Goal: Task Accomplishment & Management: Manage account settings

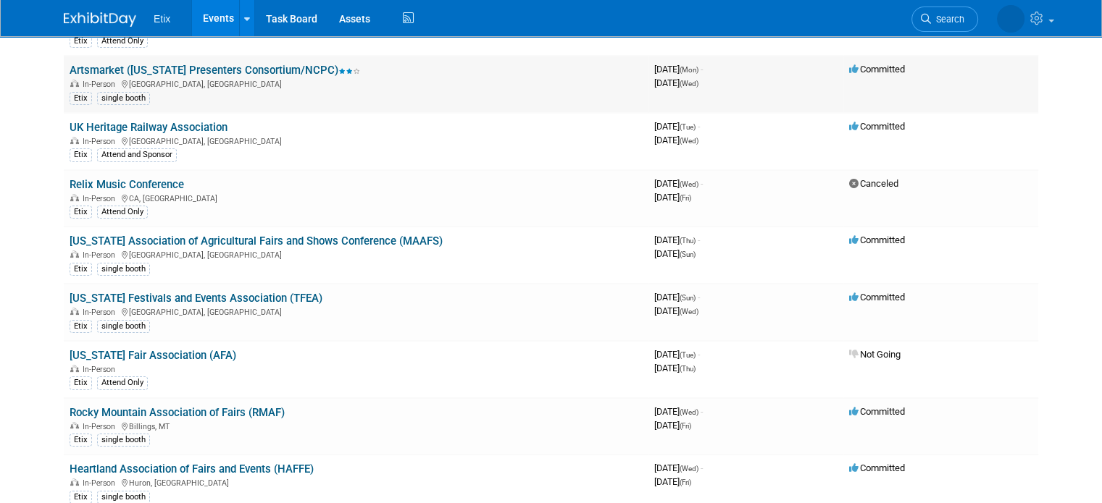
scroll to position [217, 0]
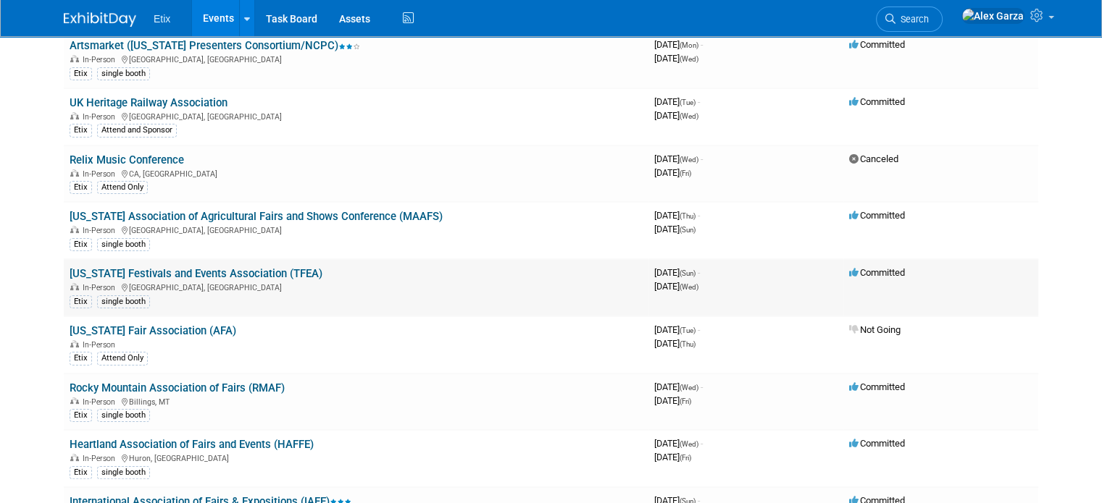
click at [199, 267] on link "[US_STATE] Festivals and Events Association (TFEA)" at bounding box center [196, 273] width 253 height 13
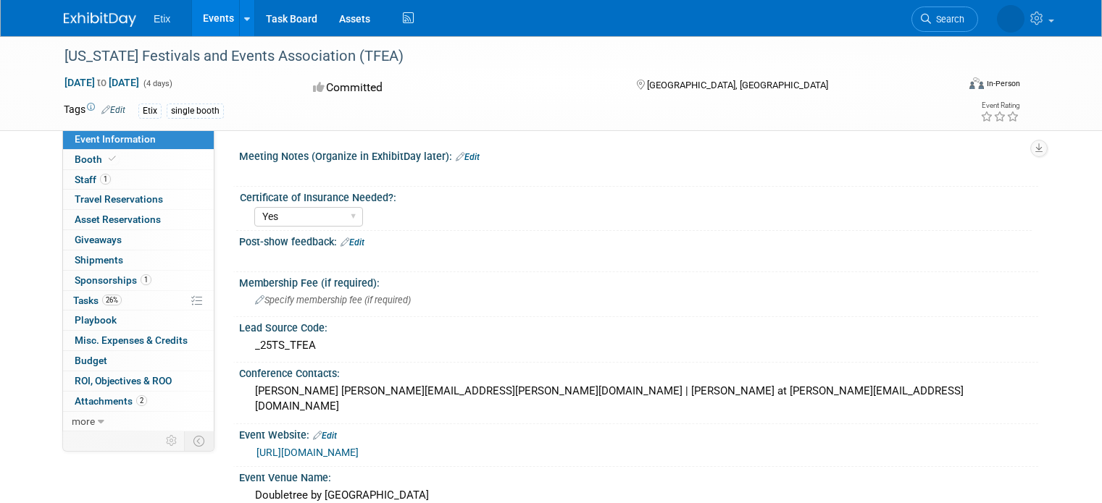
select select "Yes"
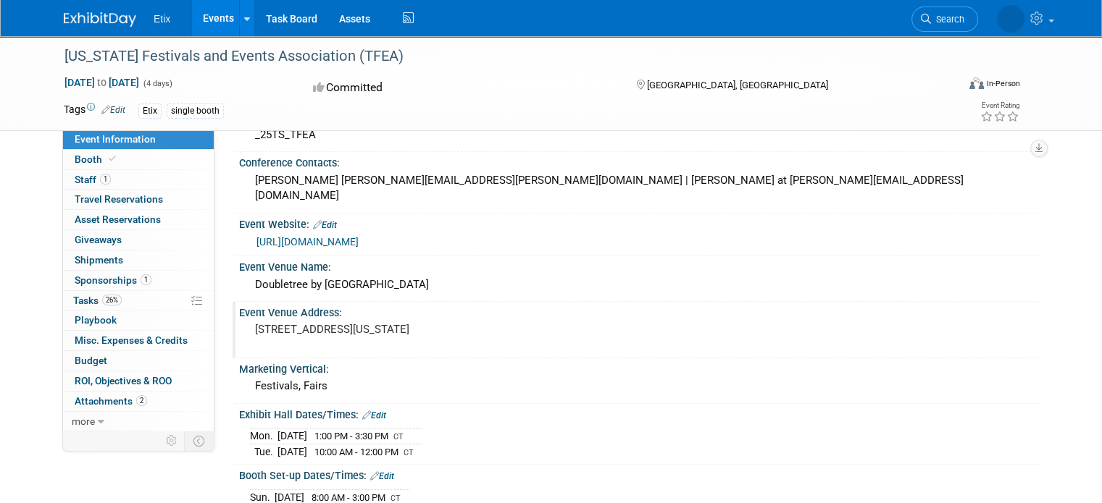
scroll to position [217, 0]
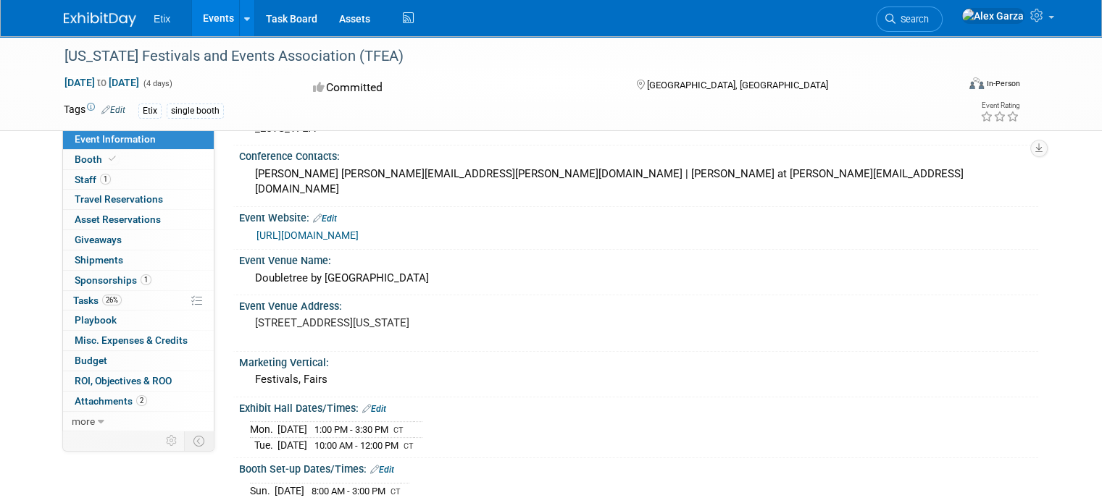
click at [308, 230] on link "https://www.tfea.org/p/conference" at bounding box center [307, 236] width 102 height 12
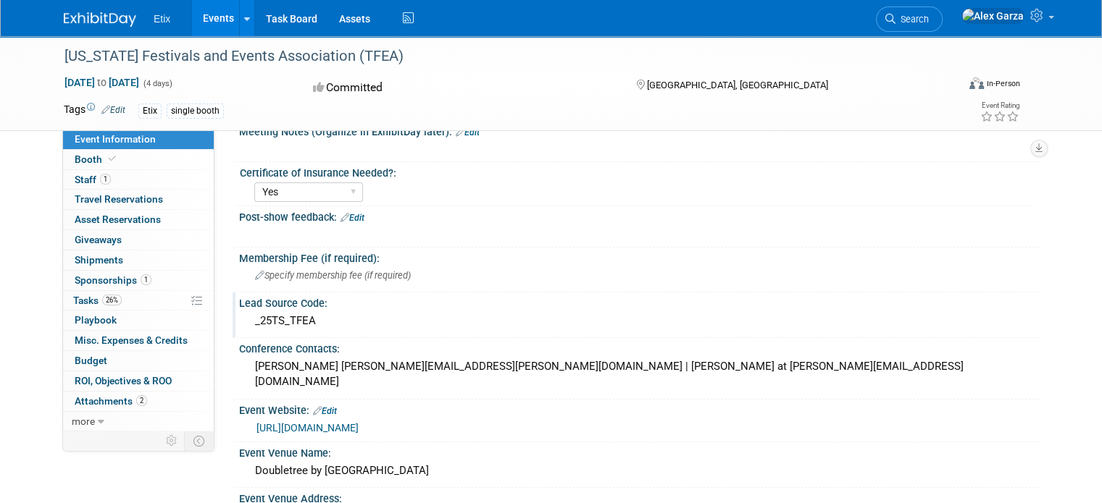
scroll to position [0, 0]
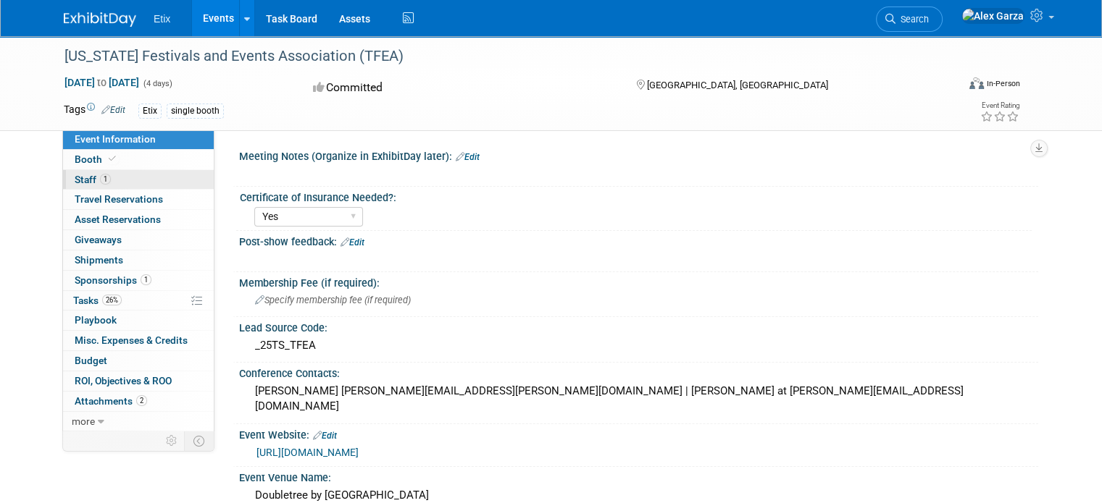
click at [75, 179] on span "Staff 1" at bounding box center [93, 180] width 36 height 12
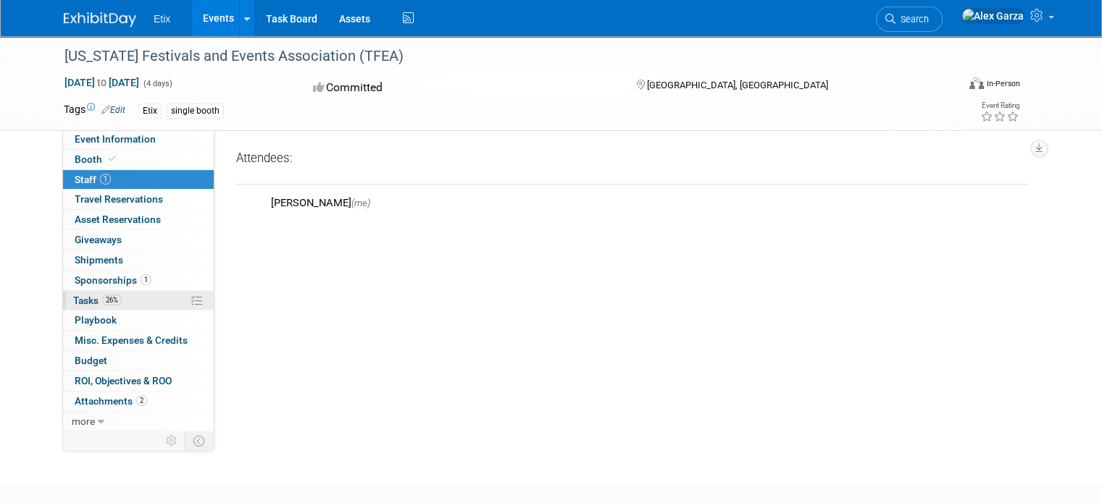
click at [76, 298] on span "Tasks 26%" at bounding box center [97, 301] width 49 height 12
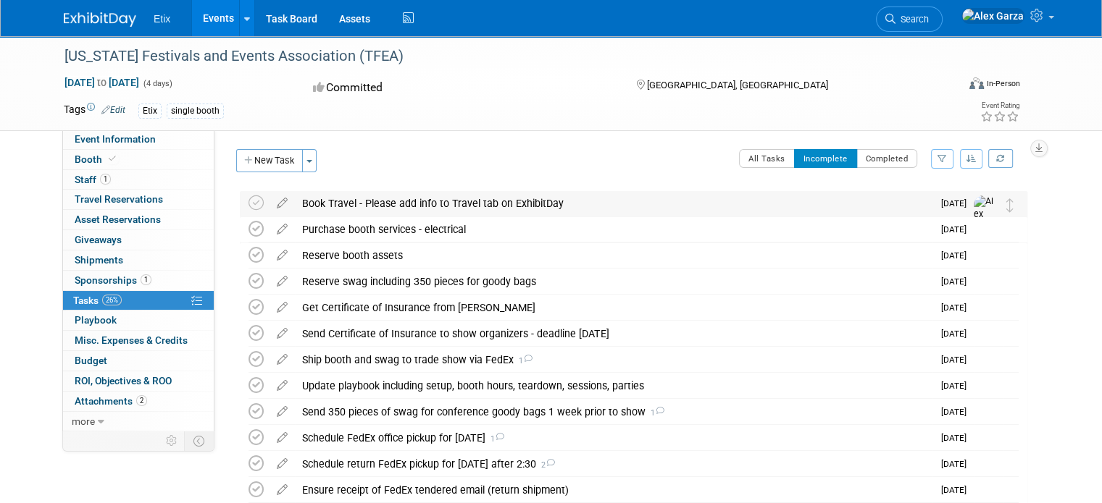
click at [358, 204] on div "Book Travel - Please add info to Travel tab on ExhibitDay" at bounding box center [614, 203] width 638 height 25
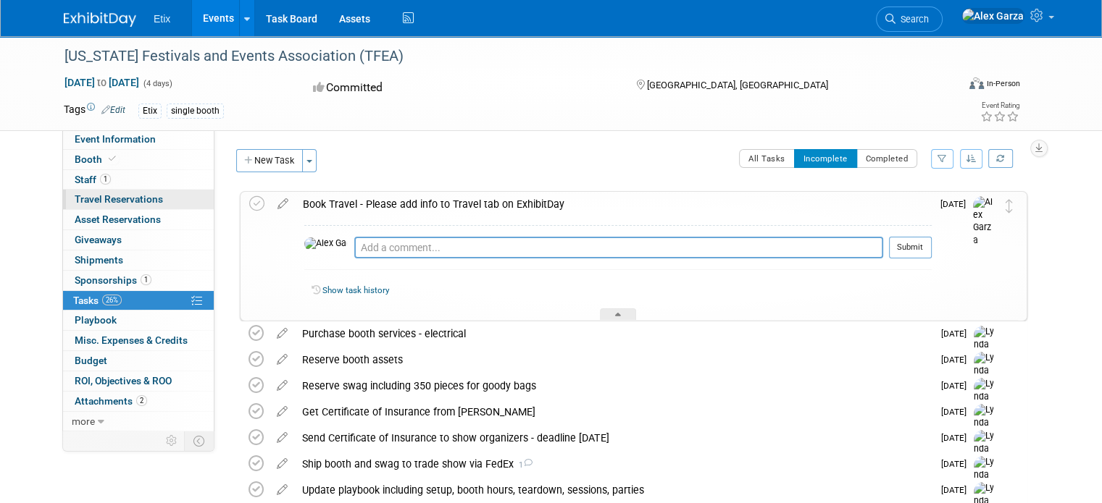
click at [119, 198] on span "Travel Reservations 0" at bounding box center [119, 199] width 88 height 12
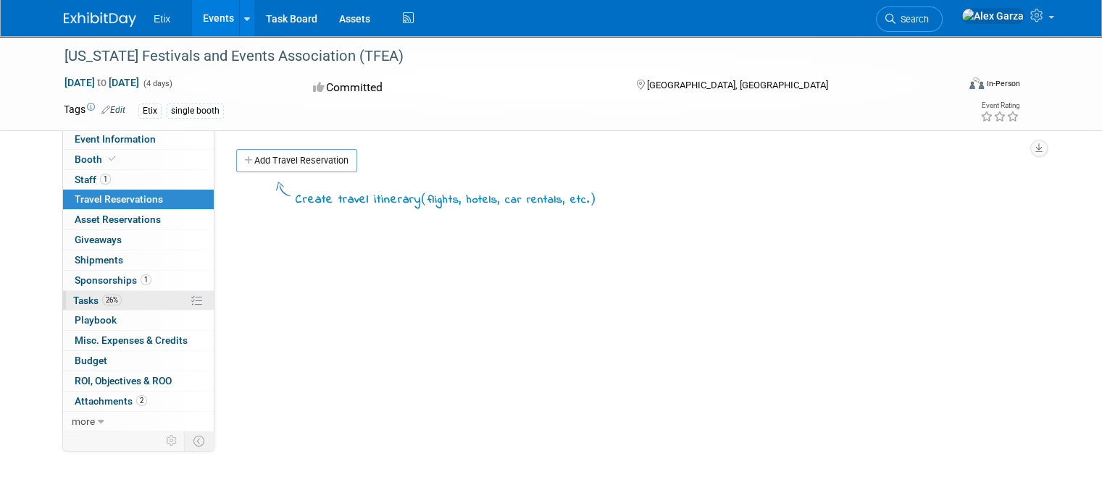
click at [78, 297] on span "Tasks 26%" at bounding box center [97, 301] width 49 height 12
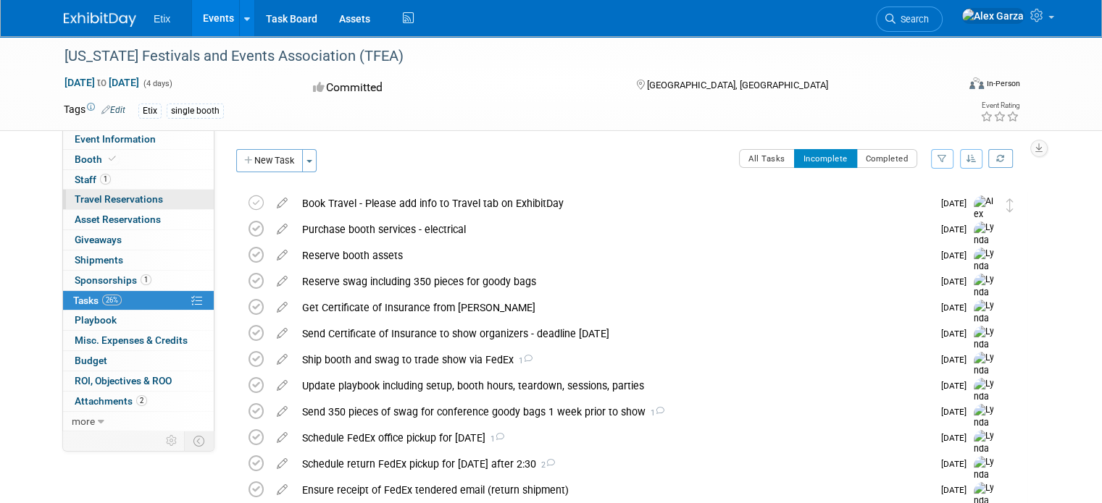
click at [94, 193] on span "Travel Reservations 0" at bounding box center [119, 199] width 88 height 12
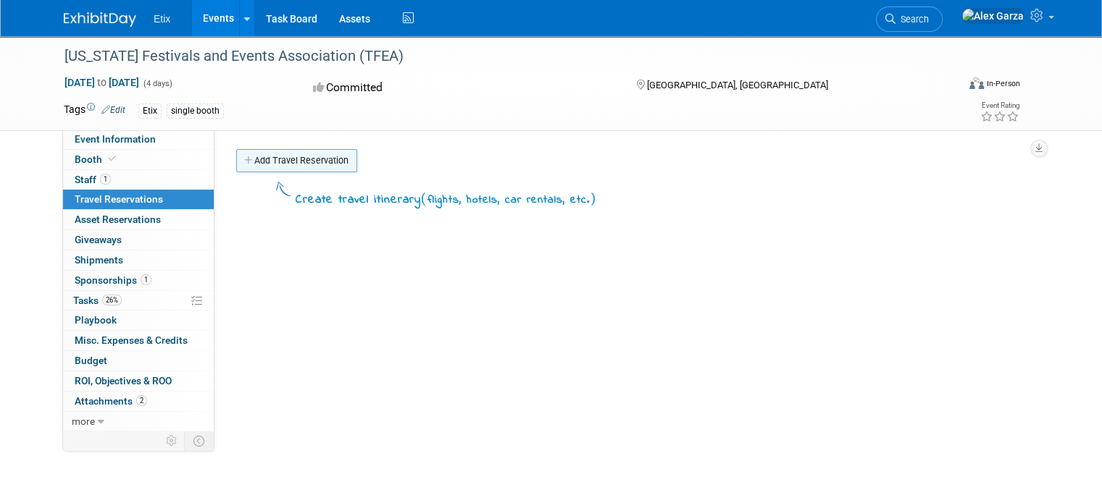
click at [272, 162] on link "Add Travel Reservation" at bounding box center [296, 160] width 121 height 23
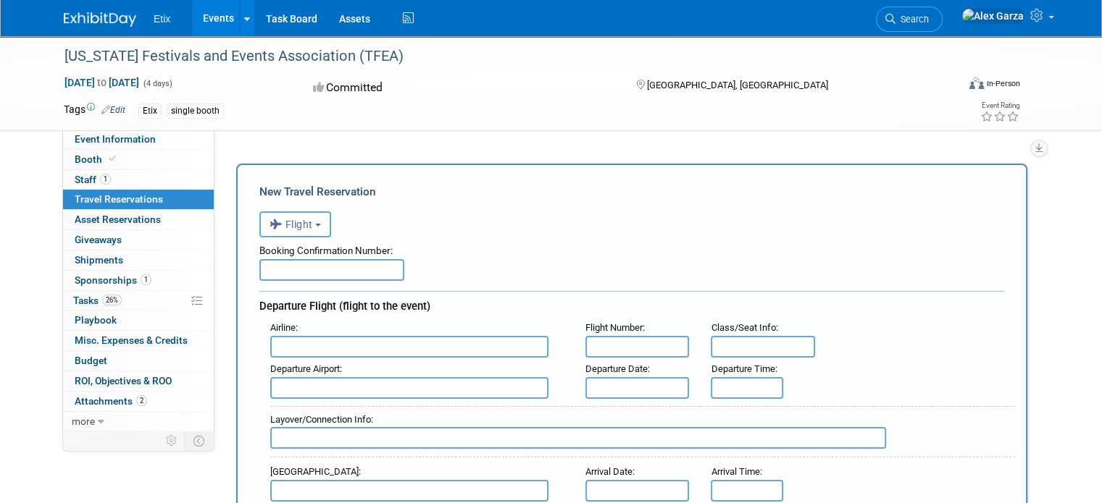
click at [304, 227] on button "Flight" at bounding box center [295, 225] width 72 height 26
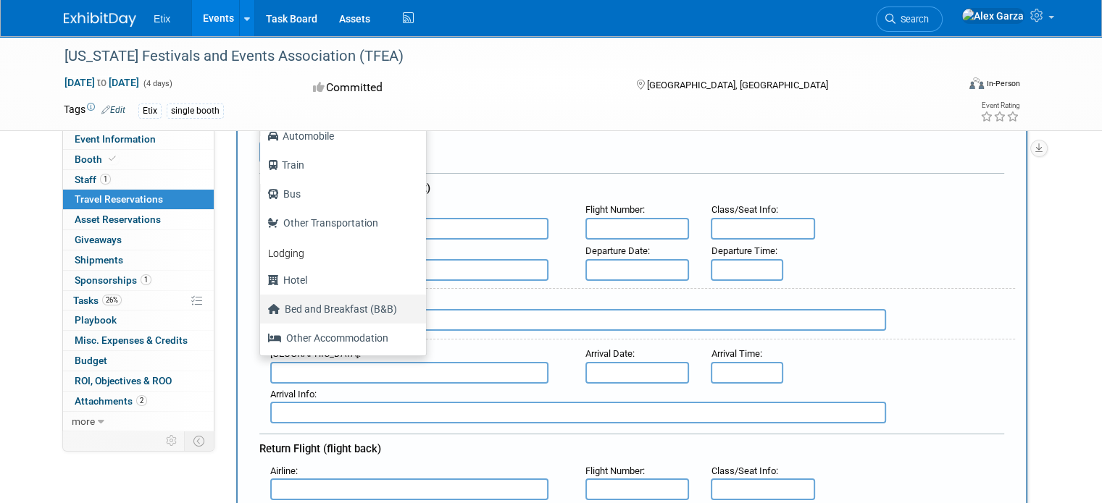
scroll to position [145, 0]
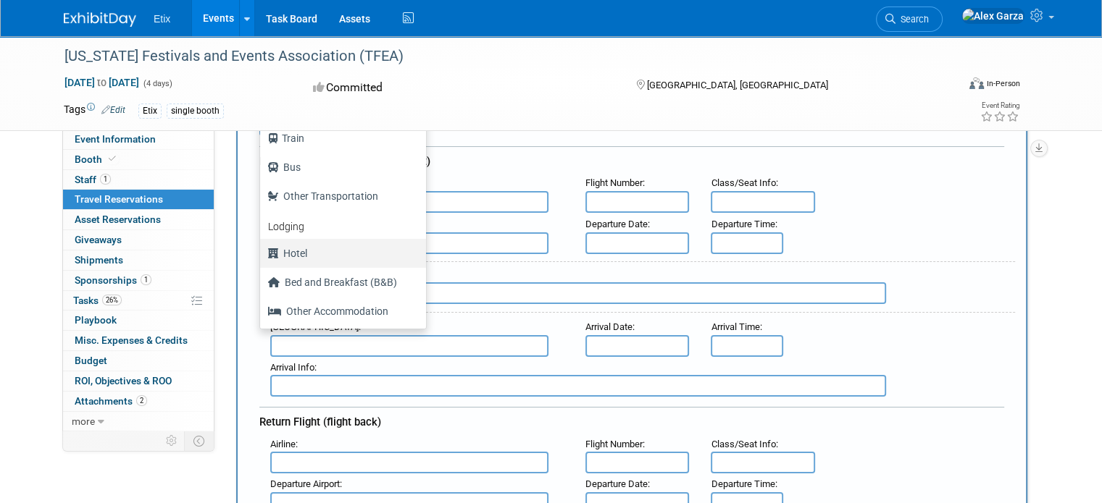
click at [280, 251] on label "Hotel" at bounding box center [339, 253] width 144 height 23
click at [262, 251] on input "Hotel" at bounding box center [257, 251] width 9 height 9
select select "6"
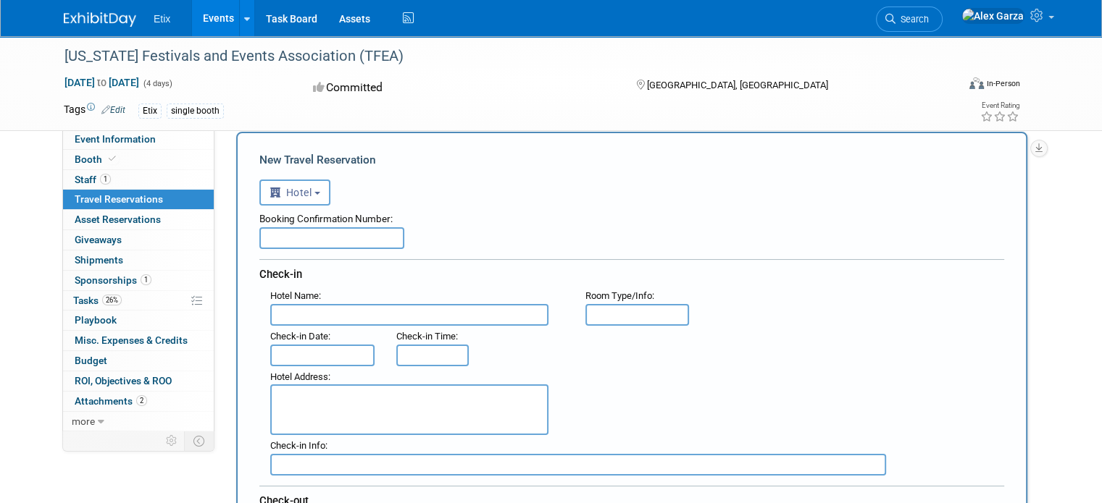
scroll to position [0, 0]
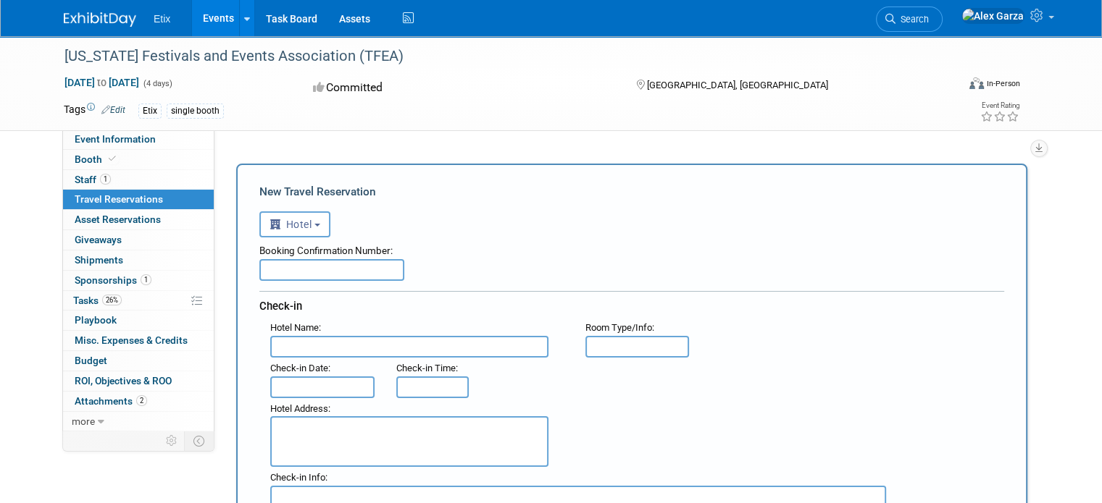
click at [287, 272] on input "text" at bounding box center [331, 270] width 145 height 22
click at [284, 266] on input "text" at bounding box center [331, 270] width 145 height 22
paste input "84380206"
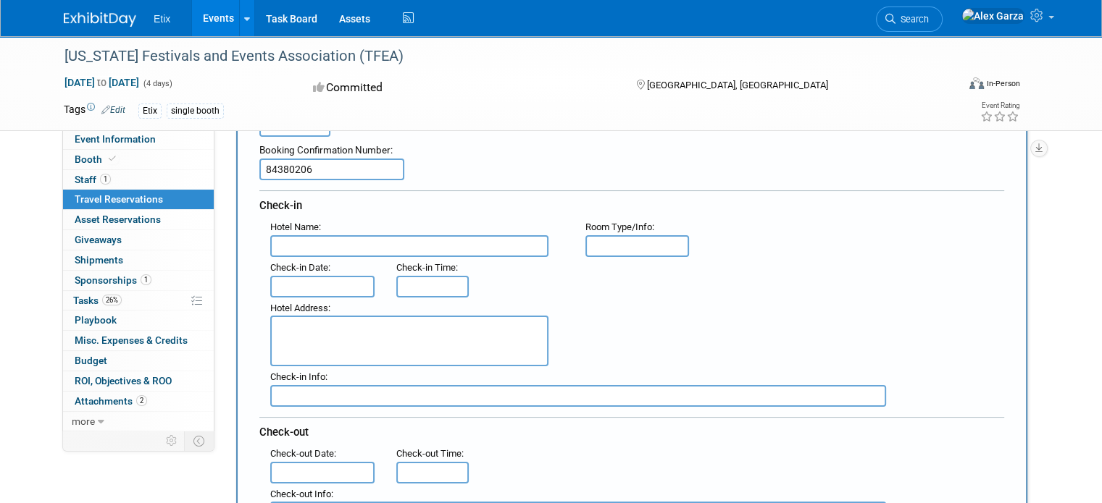
scroll to position [145, 0]
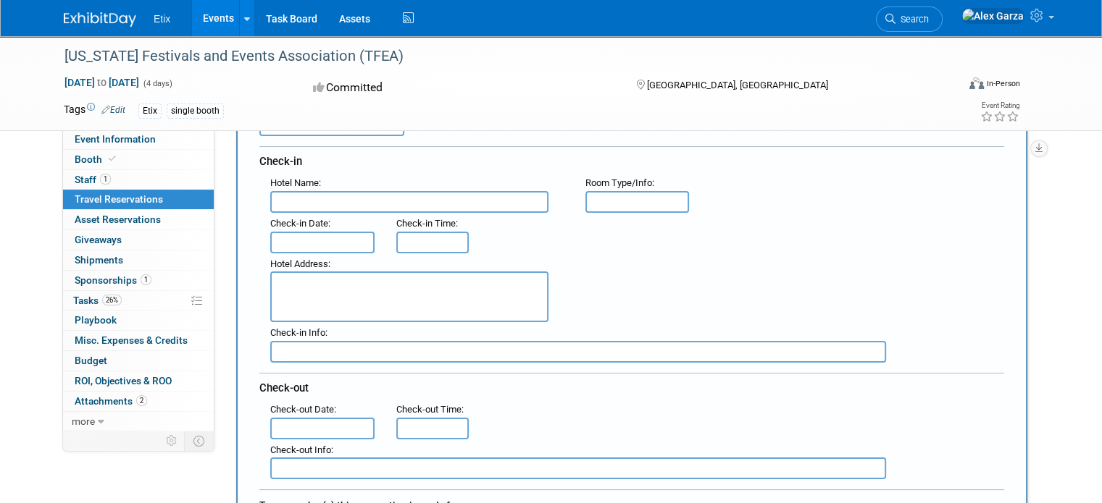
type input "84380206"
click at [307, 188] on div "Hotel Name :" at bounding box center [416, 183] width 293 height 16
click at [279, 209] on input "text" at bounding box center [409, 202] width 278 height 22
click at [296, 197] on input "text" at bounding box center [409, 202] width 278 height 22
paste input "DoubleTree by Hilton Hotel Austin"
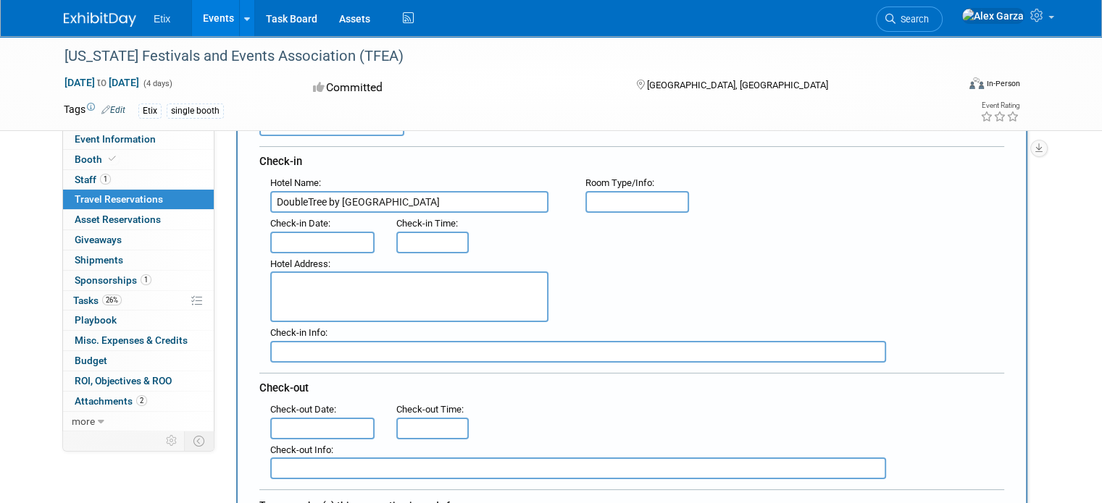
type input "DoubleTree by Hilton Hotel Austin"
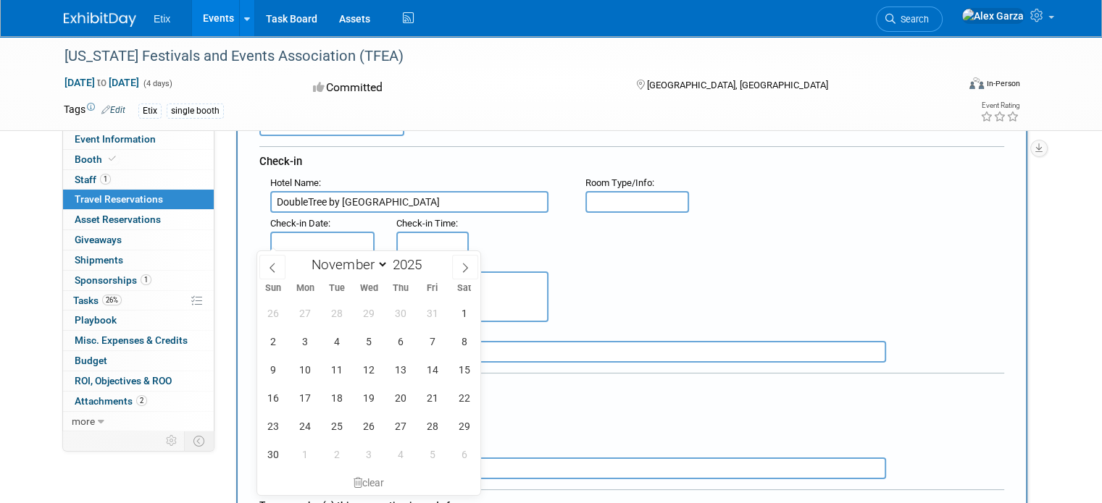
click at [293, 232] on input "text" at bounding box center [322, 243] width 104 height 22
click at [272, 374] on span "9" at bounding box center [273, 370] width 28 height 28
type input "Nov 9, 2025"
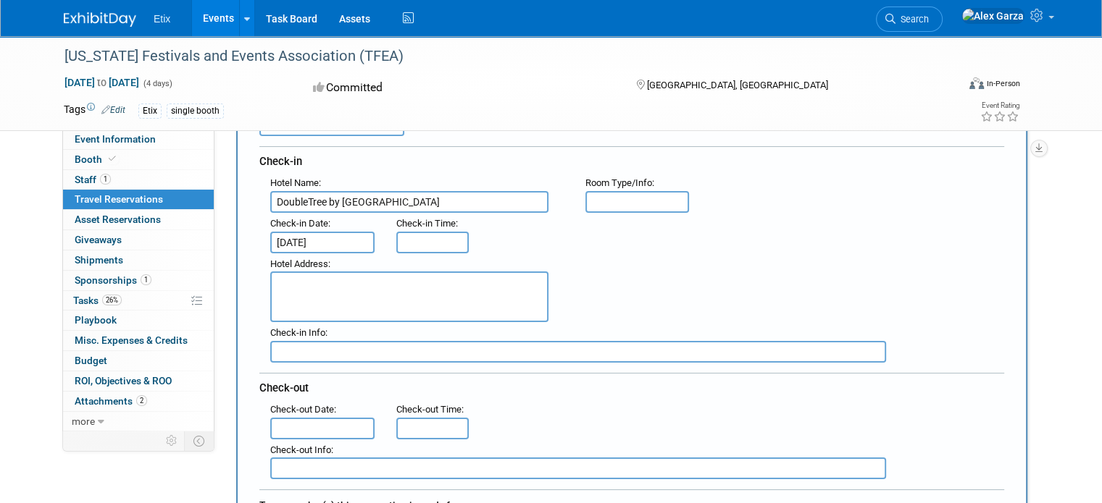
type input "3:00 PM"
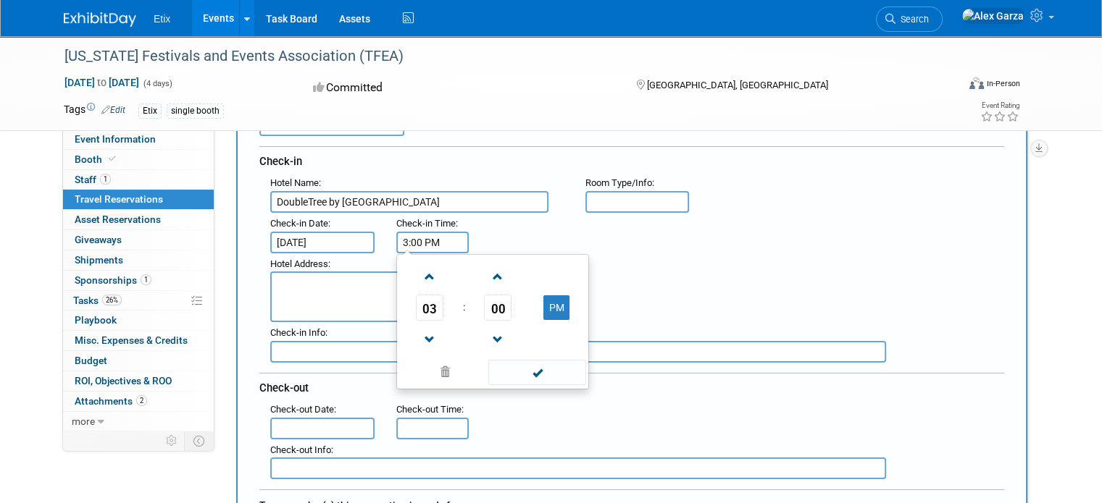
click at [426, 241] on input "3:00 PM" at bounding box center [432, 243] width 72 height 22
click at [509, 370] on span at bounding box center [537, 372] width 98 height 25
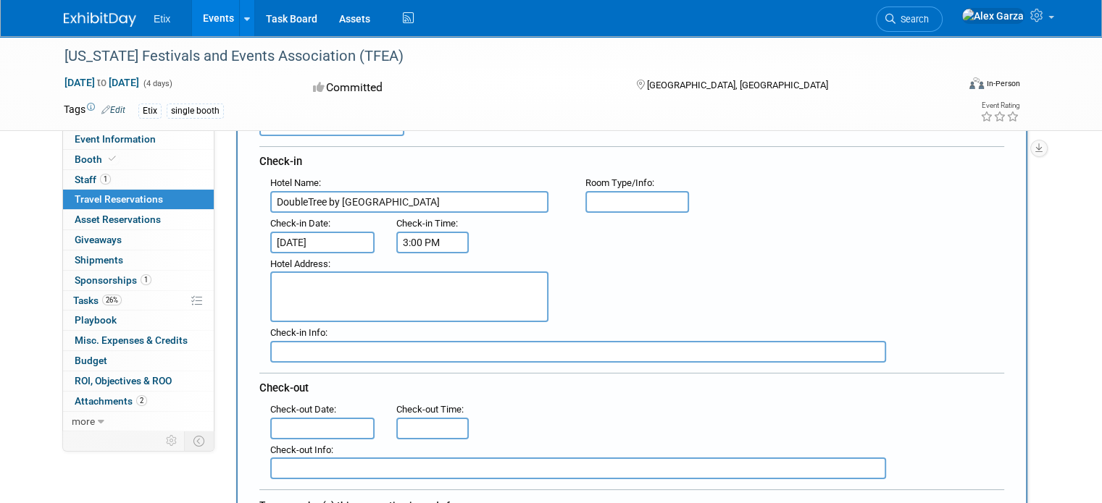
click at [280, 278] on textarea at bounding box center [409, 297] width 278 height 51
paste textarea "Maps & Directions 6505 N Interstate 35 Austin TX 78752-4346"
drag, startPoint x: 354, startPoint y: 283, endPoint x: 252, endPoint y: 277, distance: 101.6
click at [259, 277] on div "Hotel Address : Maps & Directions 6505 N Interstate 35 Austin TX 78752-4346" at bounding box center [416, 289] width 315 height 70
type textarea "6505 N Interstate 35 Austin TX 78752-4346"
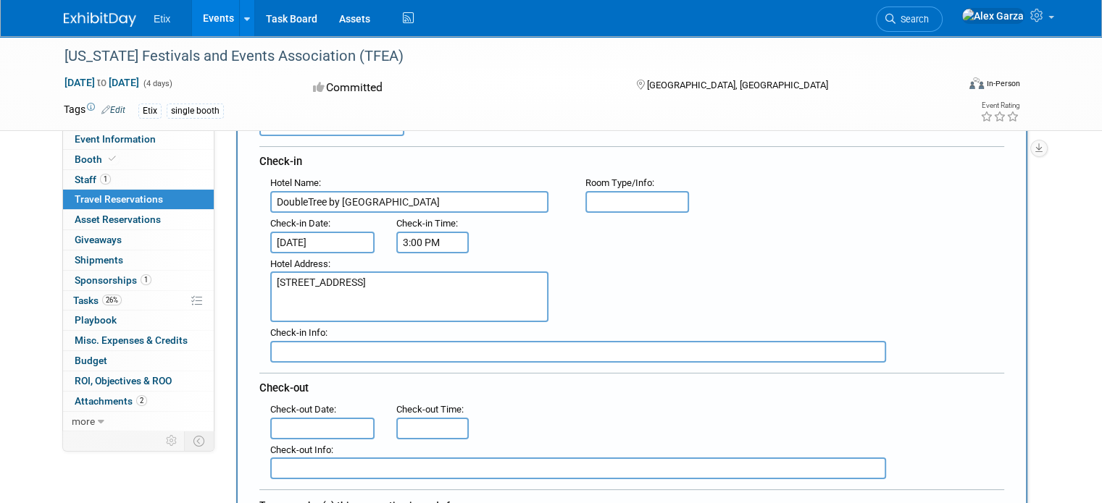
click at [278, 347] on input "text" at bounding box center [578, 352] width 616 height 22
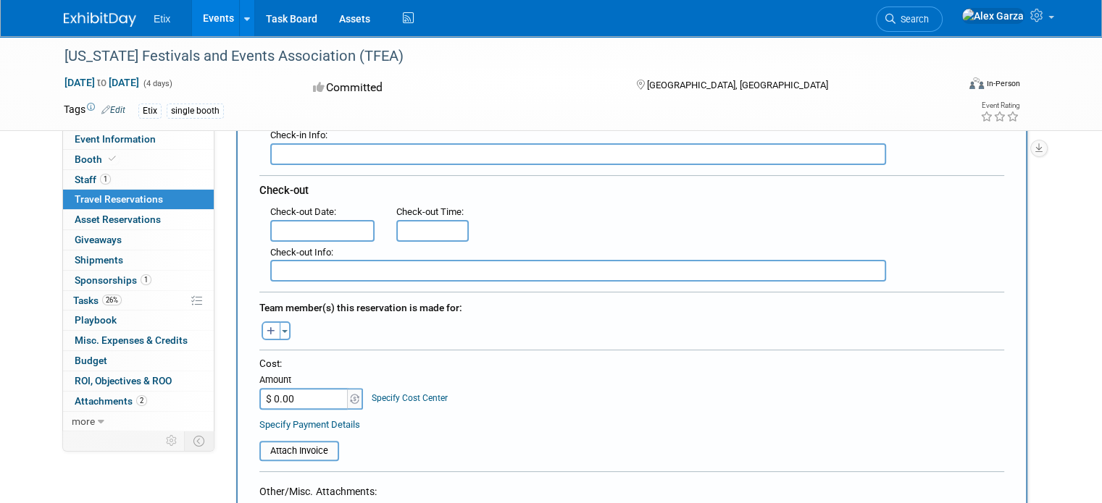
scroll to position [362, 0]
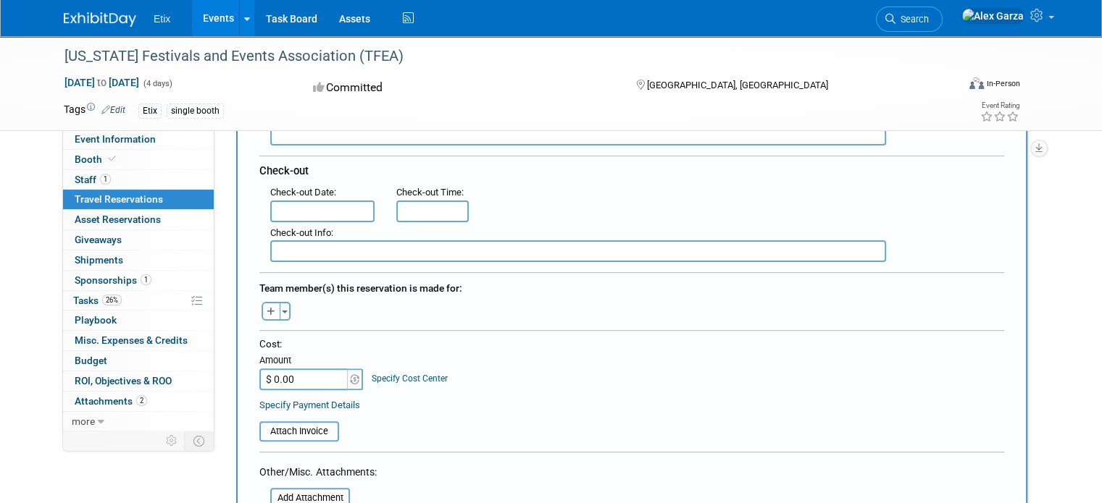
click at [311, 204] on input "text" at bounding box center [322, 212] width 104 height 22
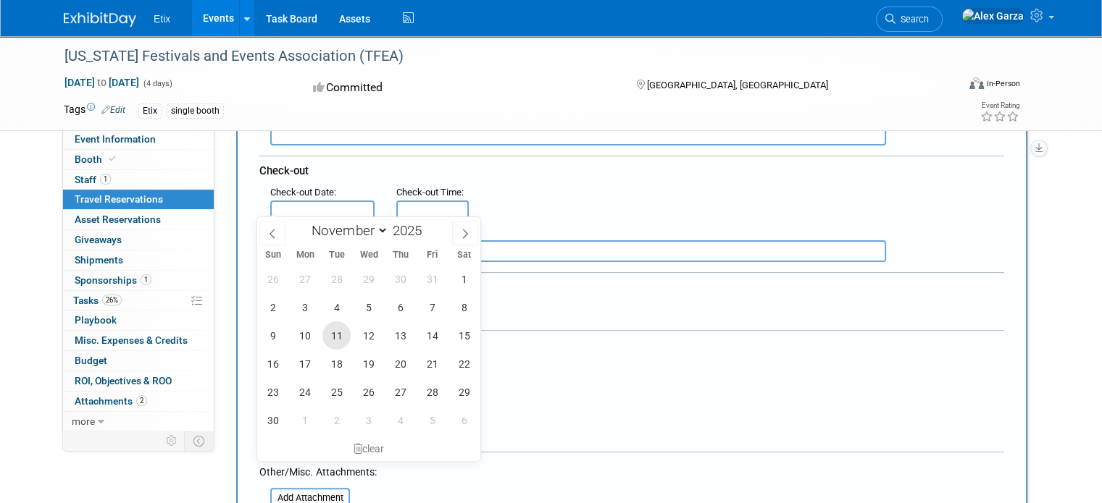
click at [342, 340] on span "11" at bounding box center [336, 336] width 28 height 28
type input "Nov 11, 2025"
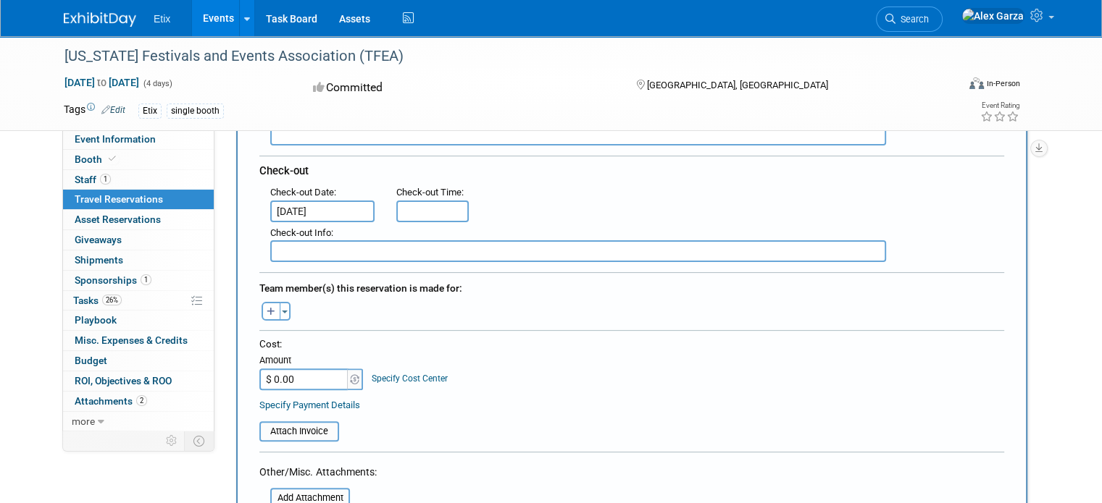
type input "11:00 AM"
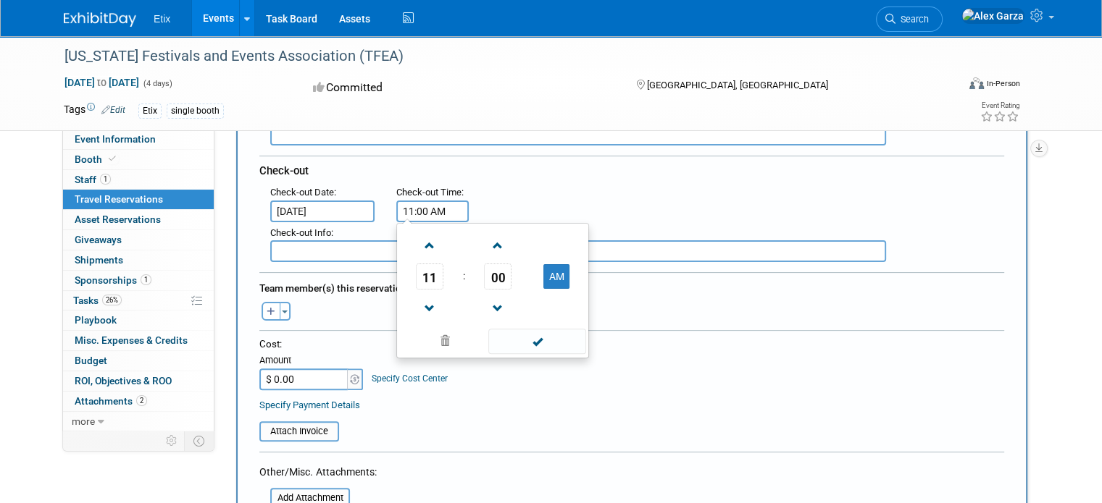
click at [420, 201] on input "11:00 AM" at bounding box center [432, 212] width 72 height 22
click at [530, 345] on span at bounding box center [537, 341] width 98 height 25
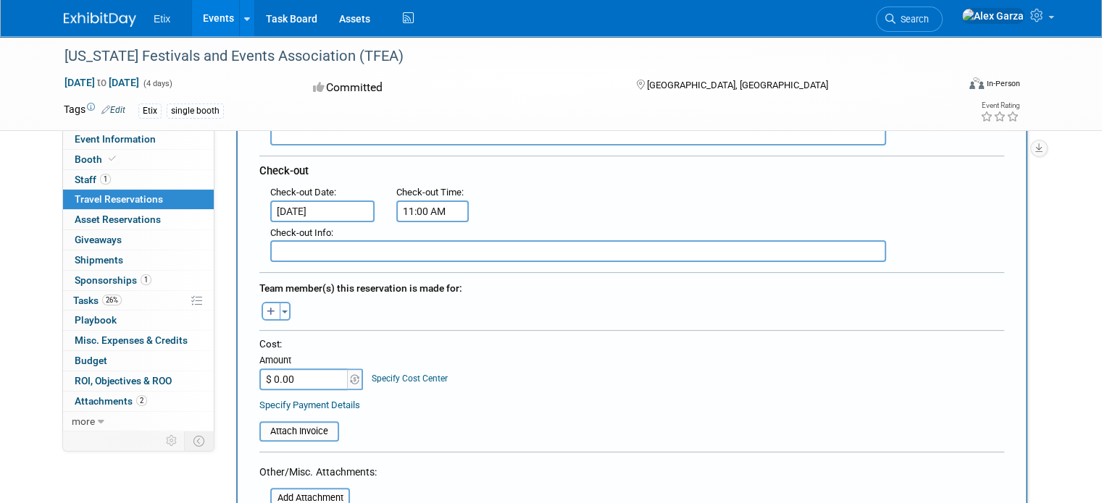
scroll to position [435, 0]
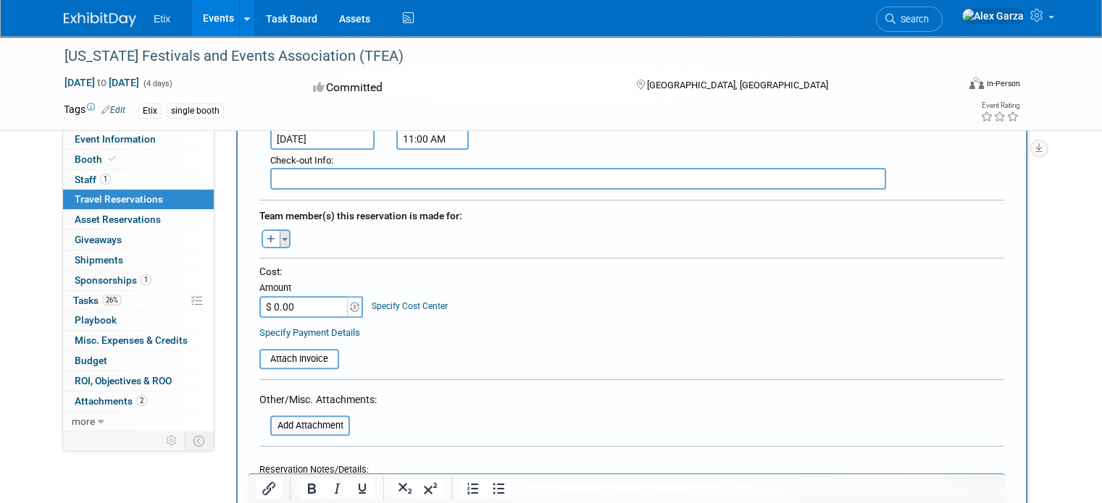
click at [280, 230] on button "Toggle Dropdown" at bounding box center [285, 239] width 11 height 19
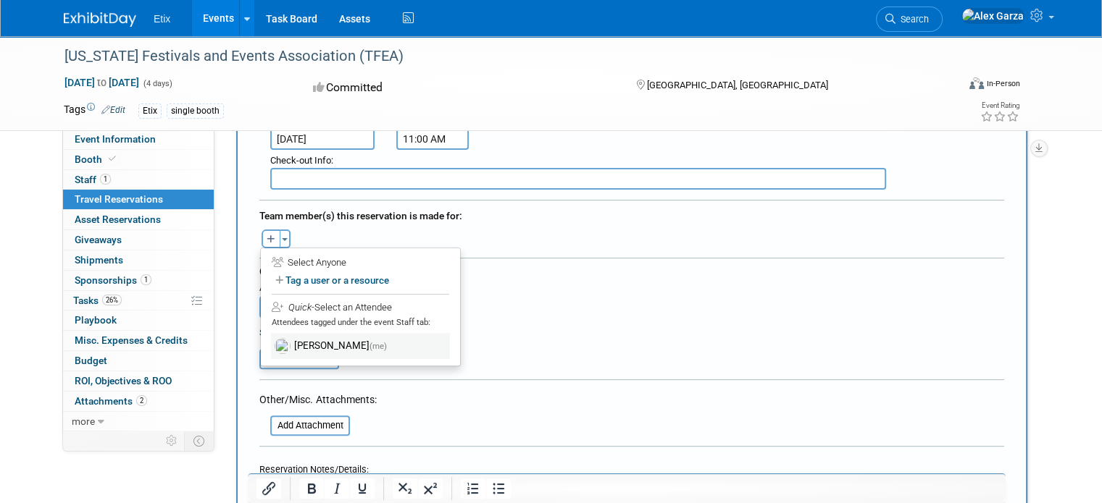
click at [320, 338] on label "Alex Garza (me)" at bounding box center [360, 346] width 179 height 26
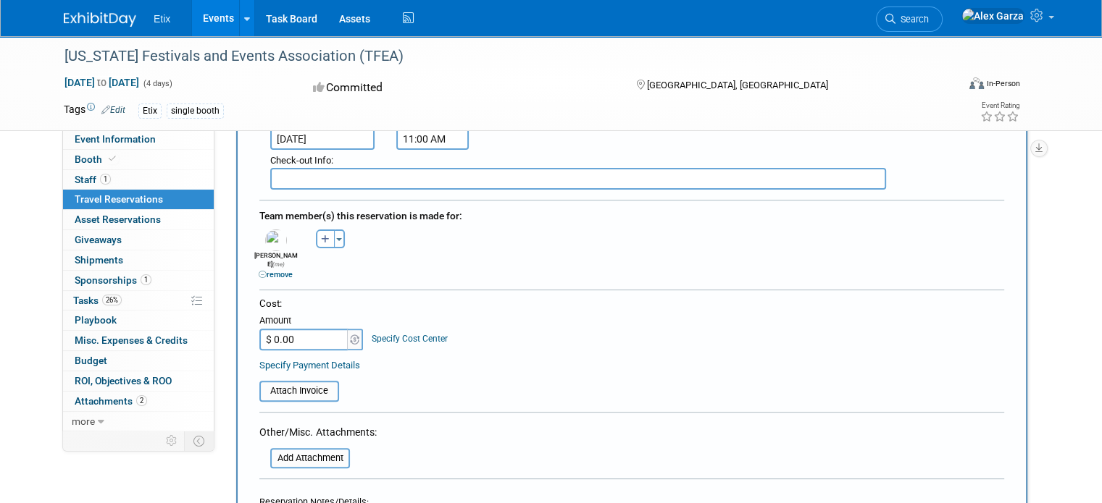
scroll to position [507, 0]
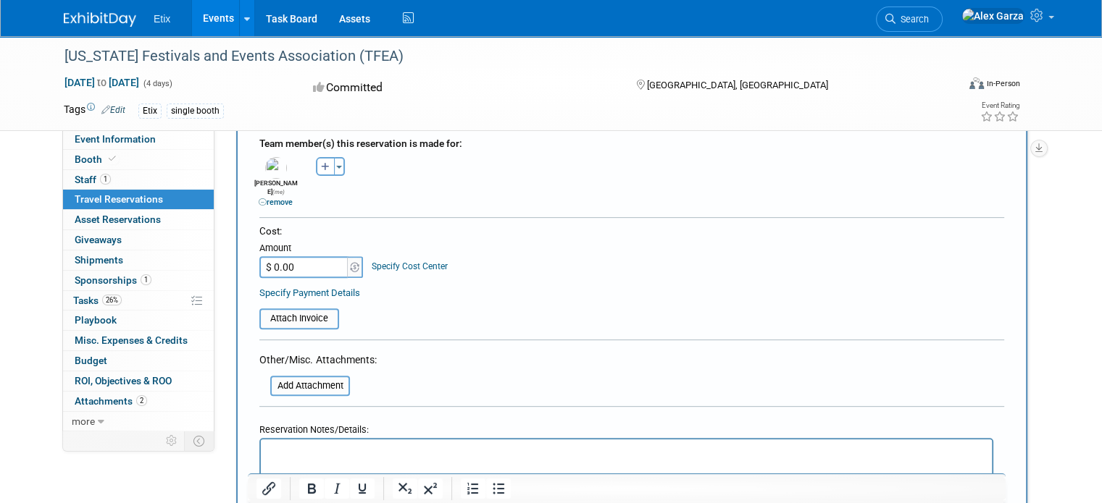
click at [289, 256] on input "$ 0.00" at bounding box center [304, 267] width 91 height 22
type input "$ 383.22"
click at [418, 296] on table "Attach Invoice" at bounding box center [631, 312] width 745 height 33
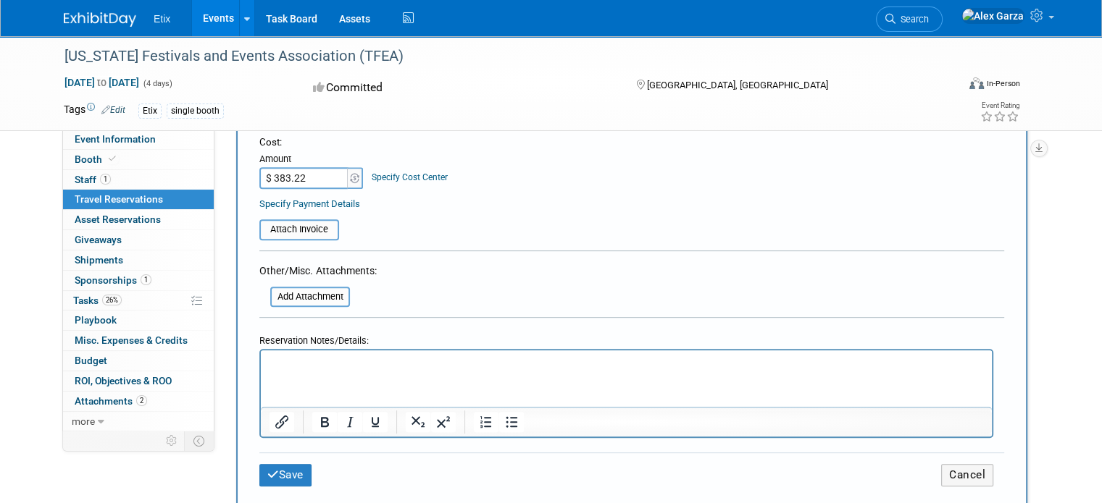
scroll to position [652, 0]
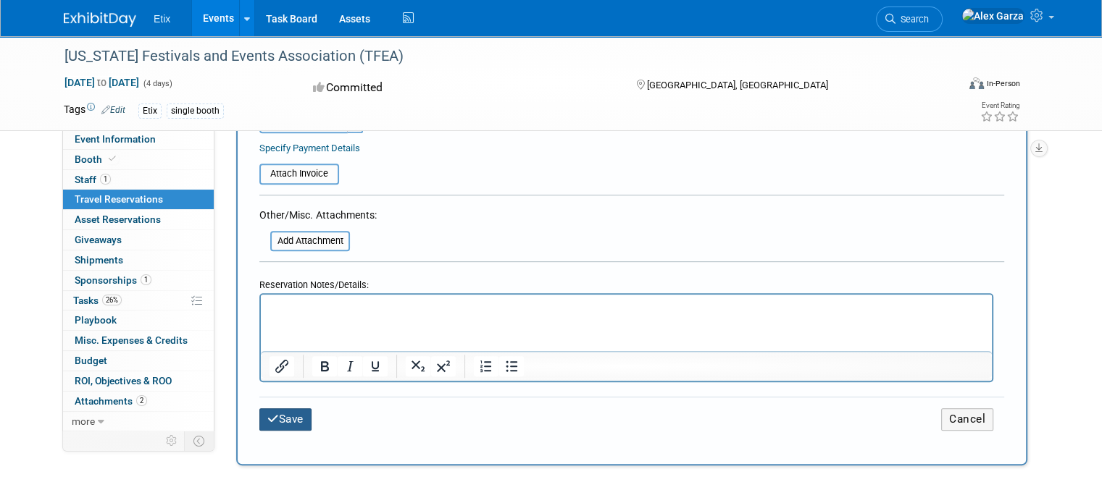
click at [269, 409] on button "Save" at bounding box center [285, 420] width 52 height 22
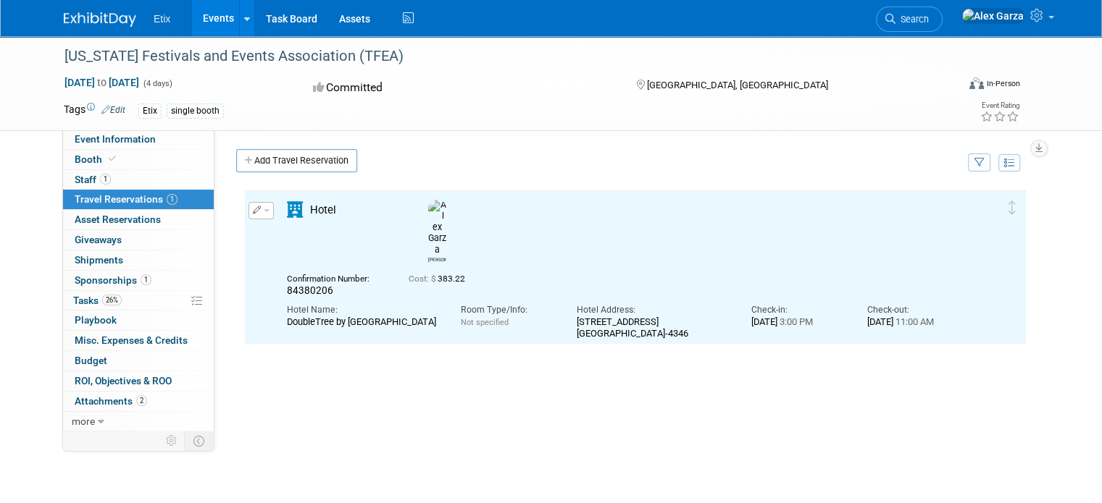
scroll to position [0, 0]
